Goal: Task Accomplishment & Management: Complete application form

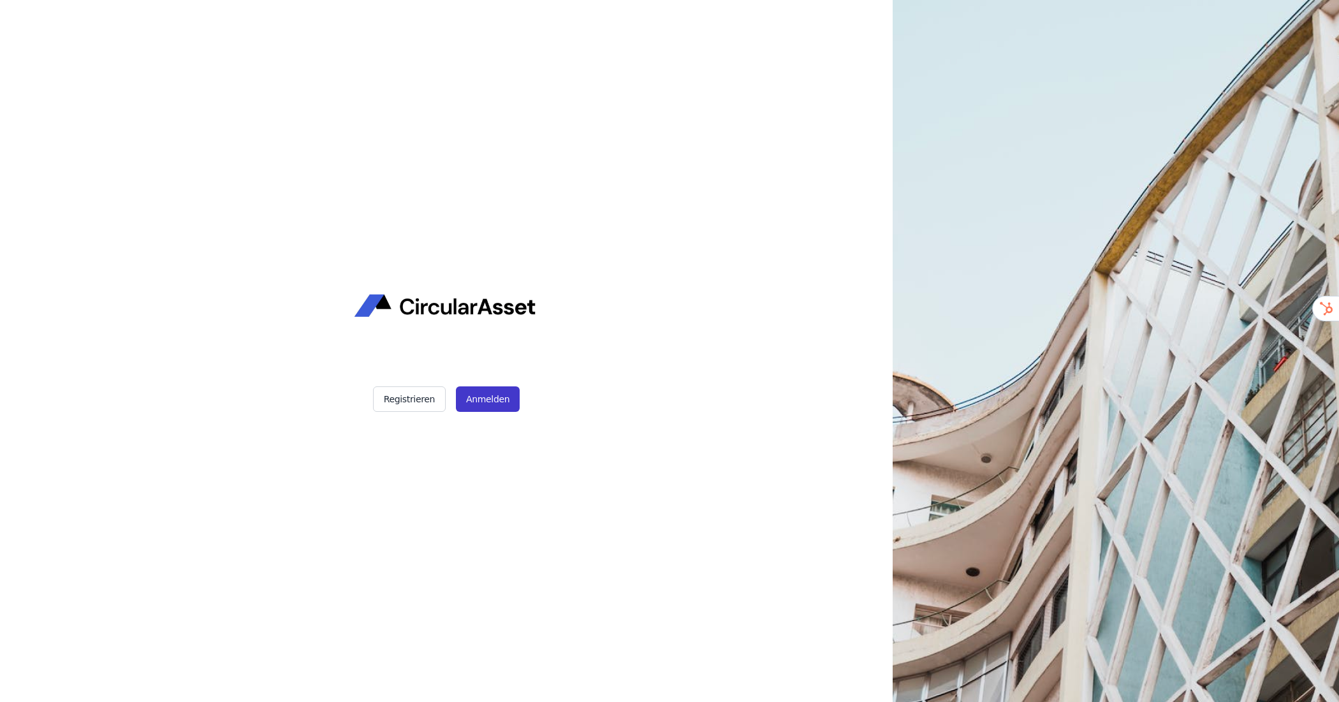
click at [491, 396] on button "Anmelden" at bounding box center [488, 399] width 64 height 26
